Goal: Navigation & Orientation: Find specific page/section

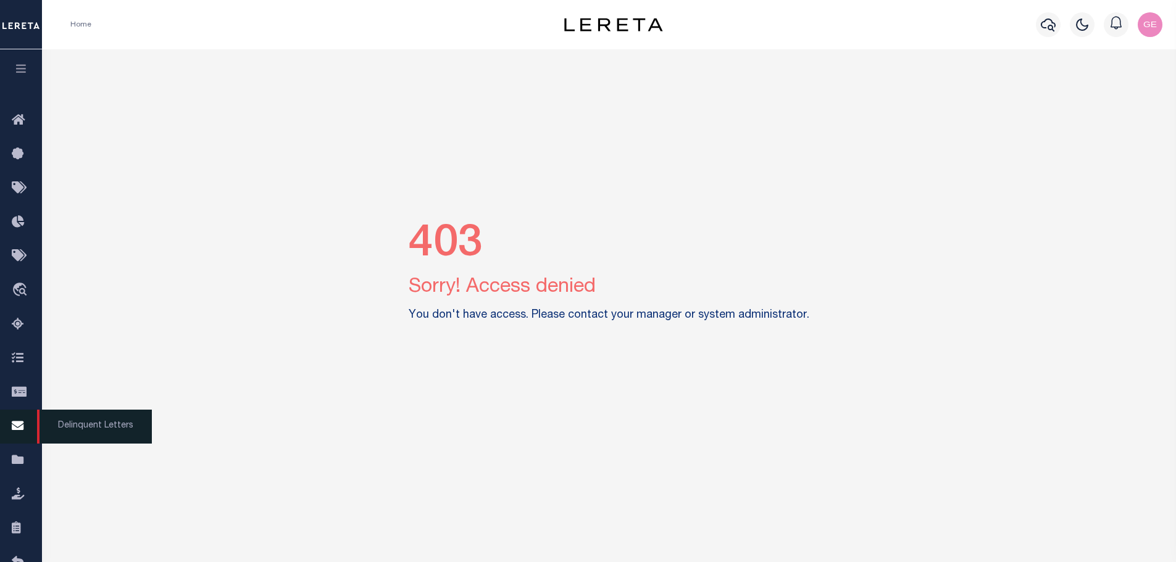
click at [19, 433] on icon at bounding box center [22, 426] width 20 height 15
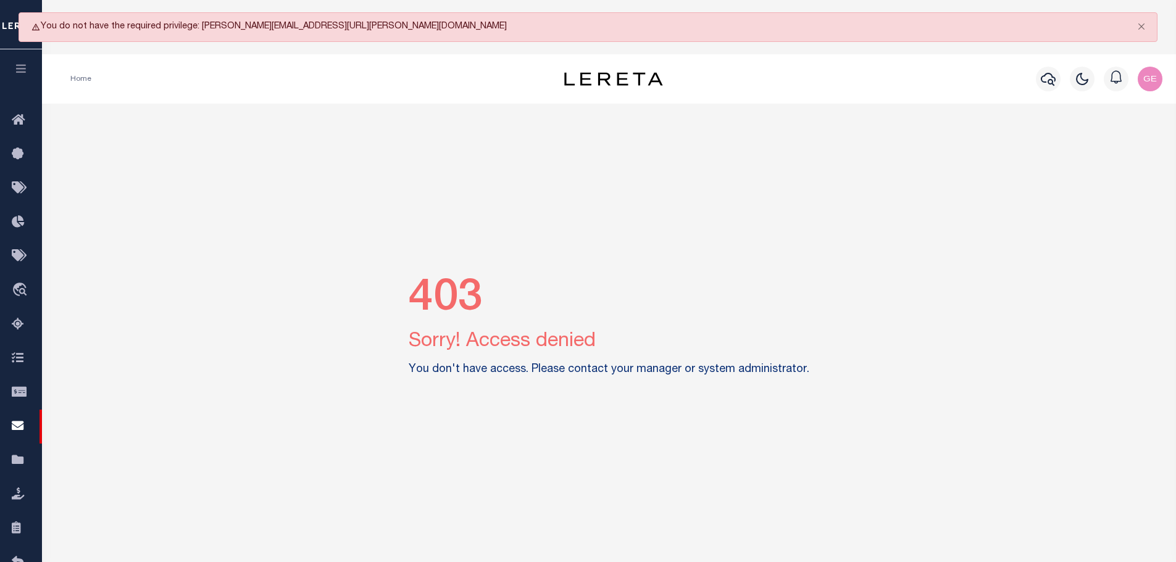
click at [658, 185] on div "403 Sorry! Access denied You don't have access. Please contact your manager or …" at bounding box center [609, 329] width 1125 height 450
click at [20, 425] on icon at bounding box center [22, 426] width 20 height 15
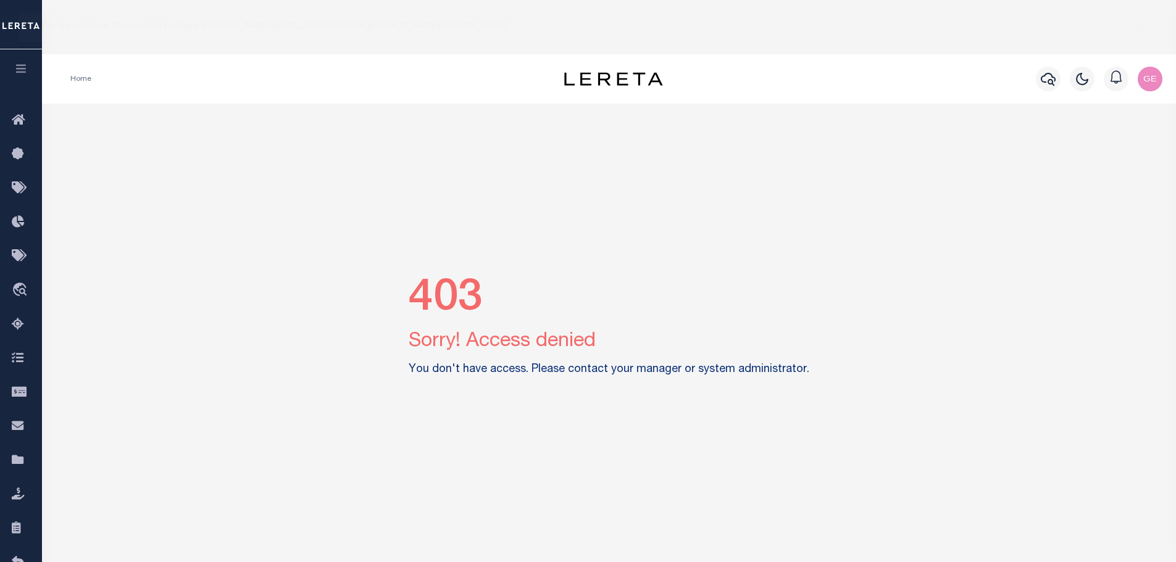
click at [1148, 75] on img "button" at bounding box center [1150, 79] width 25 height 25
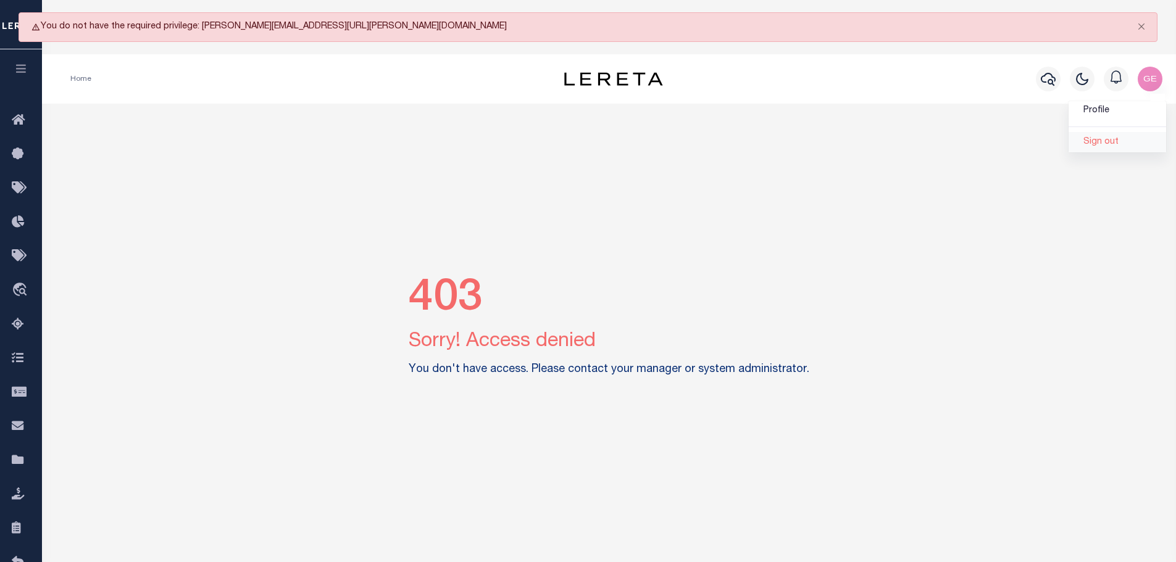
click at [1118, 140] on link "Sign out" at bounding box center [1118, 142] width 98 height 20
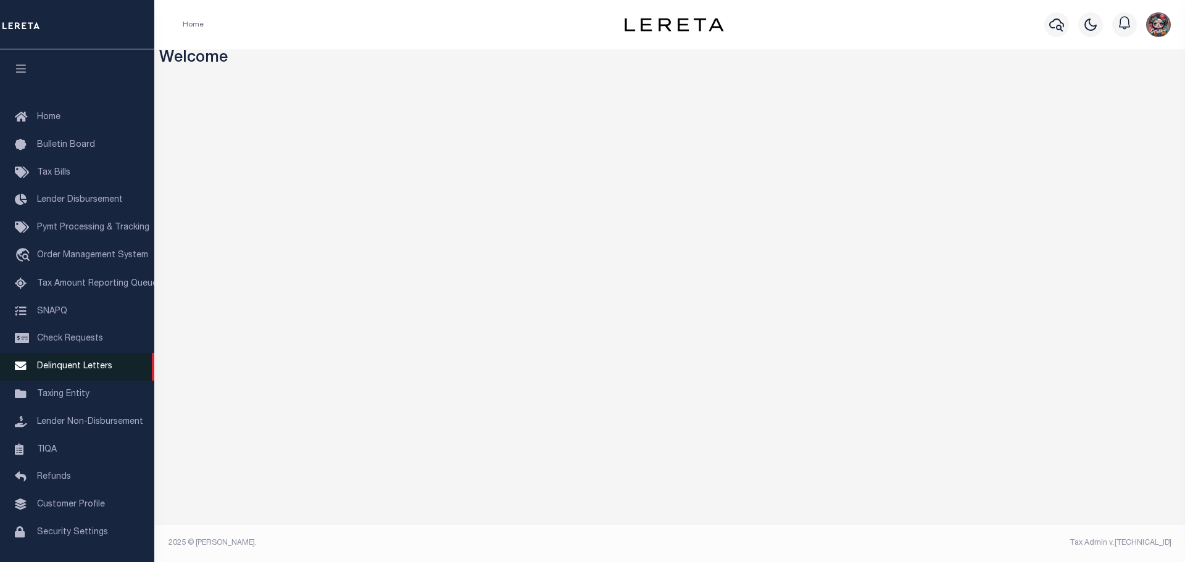
click at [84, 371] on span "Delinquent Letters" at bounding box center [74, 366] width 75 height 9
